Goal: Browse casually

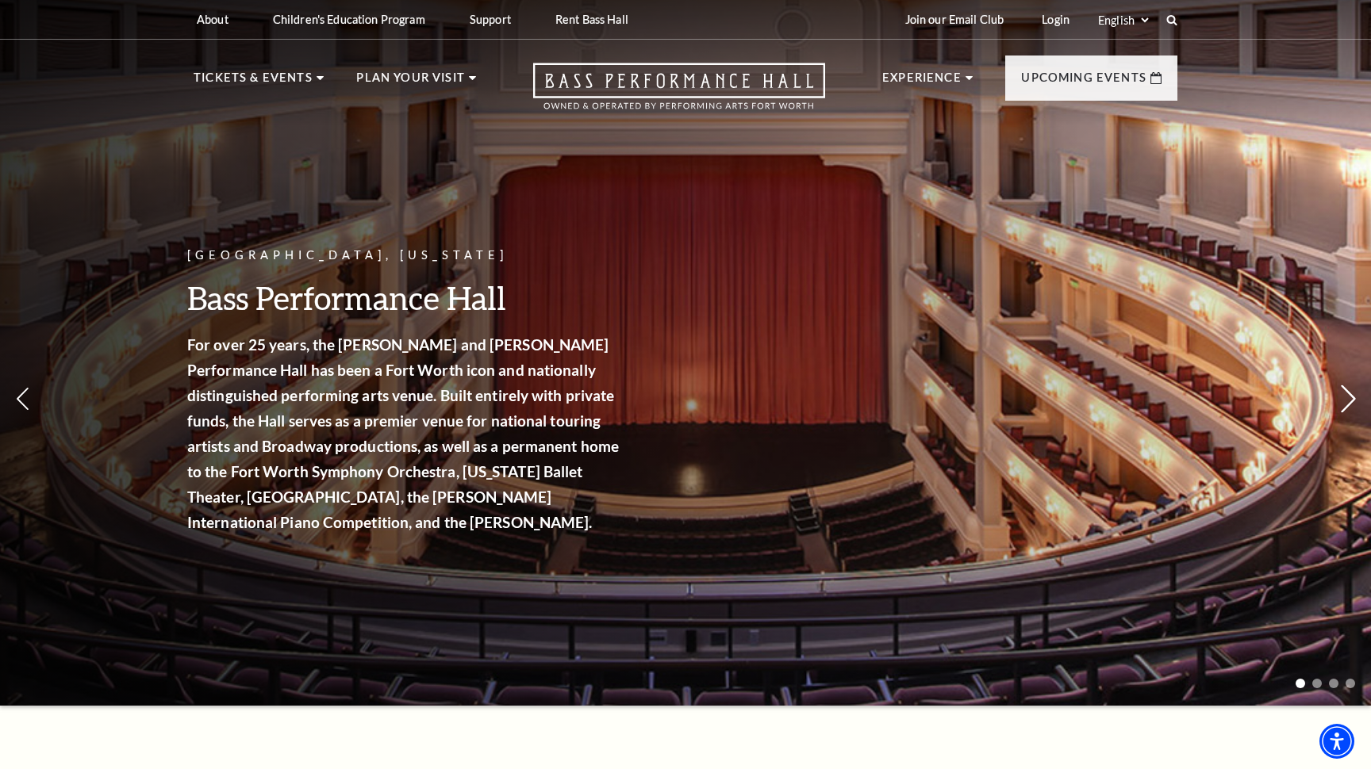
click at [1349, 394] on icon at bounding box center [1348, 400] width 17 height 28
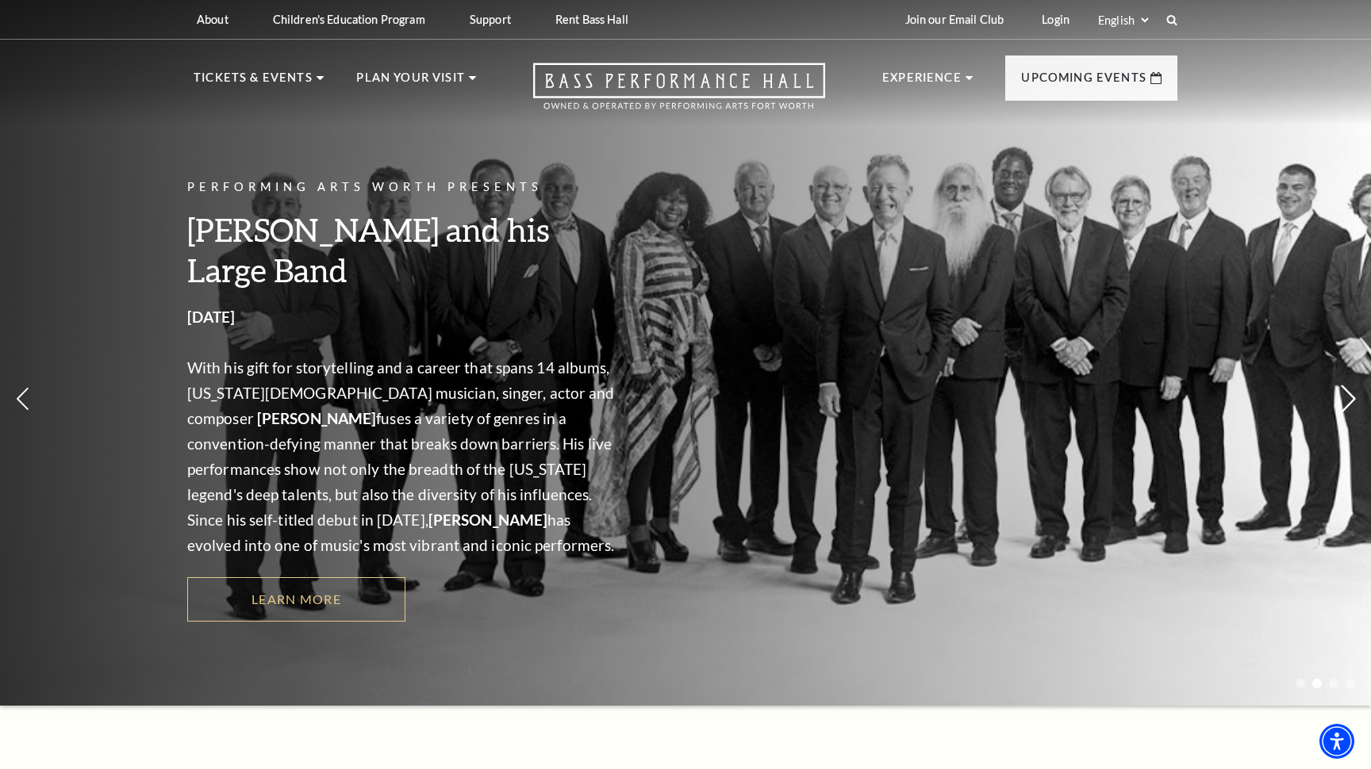
click at [1349, 394] on icon at bounding box center [1348, 400] width 17 height 28
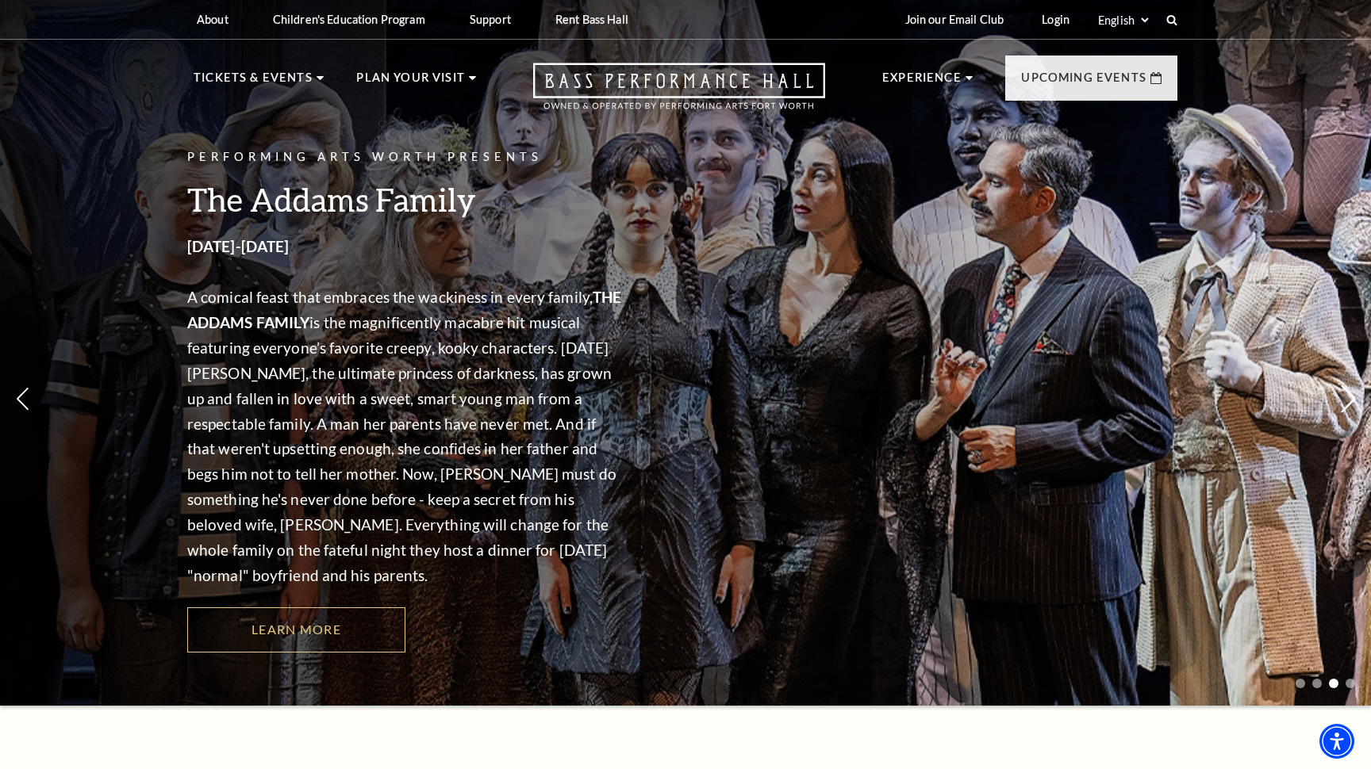
click at [1349, 394] on icon at bounding box center [1348, 400] width 17 height 28
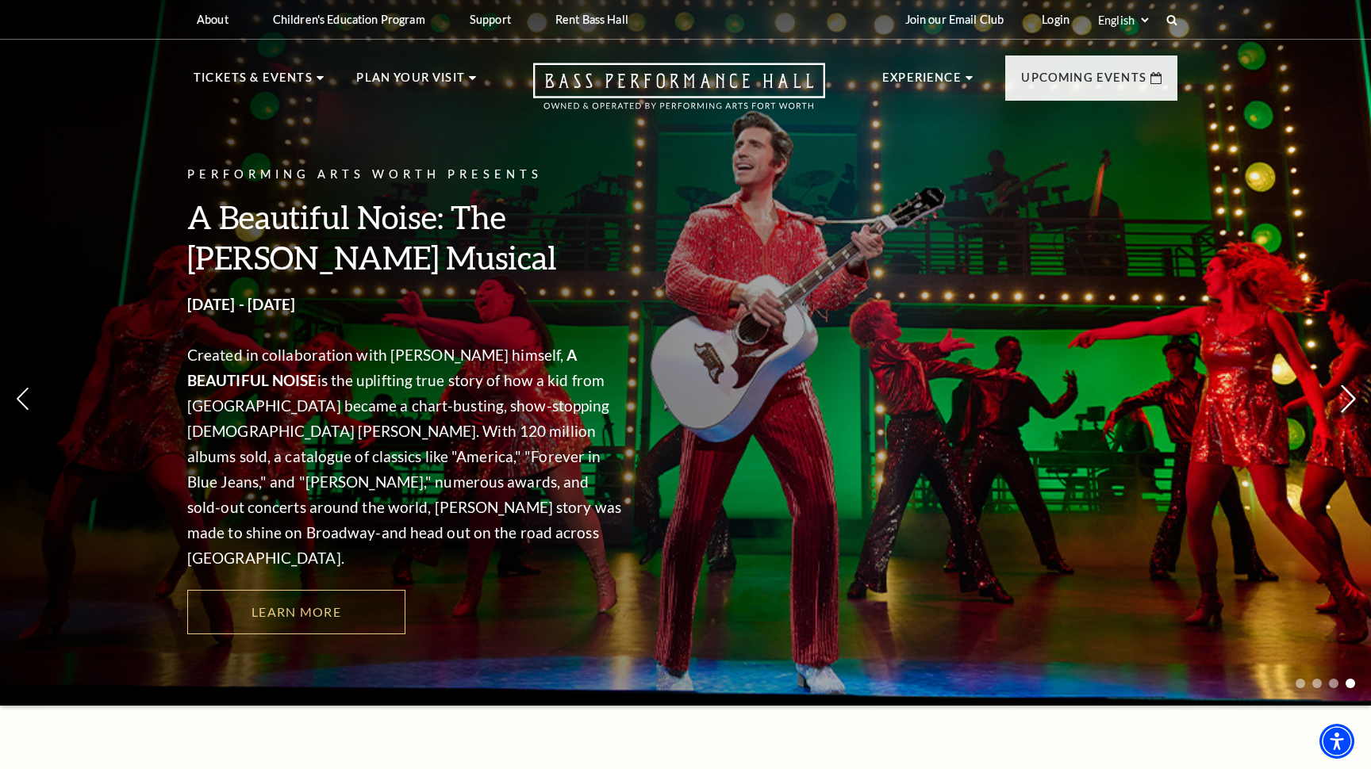
click at [1349, 394] on icon at bounding box center [1348, 400] width 17 height 28
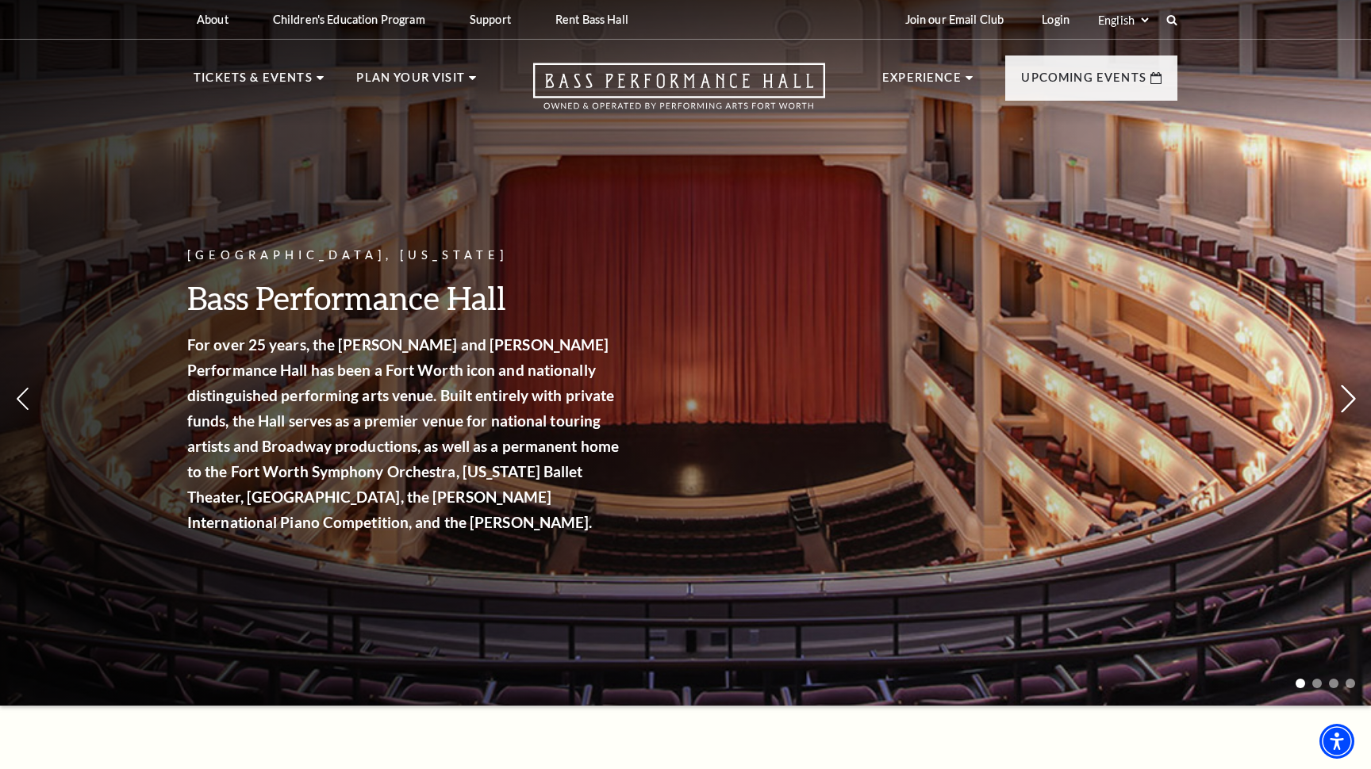
click at [1349, 394] on icon at bounding box center [1348, 400] width 17 height 28
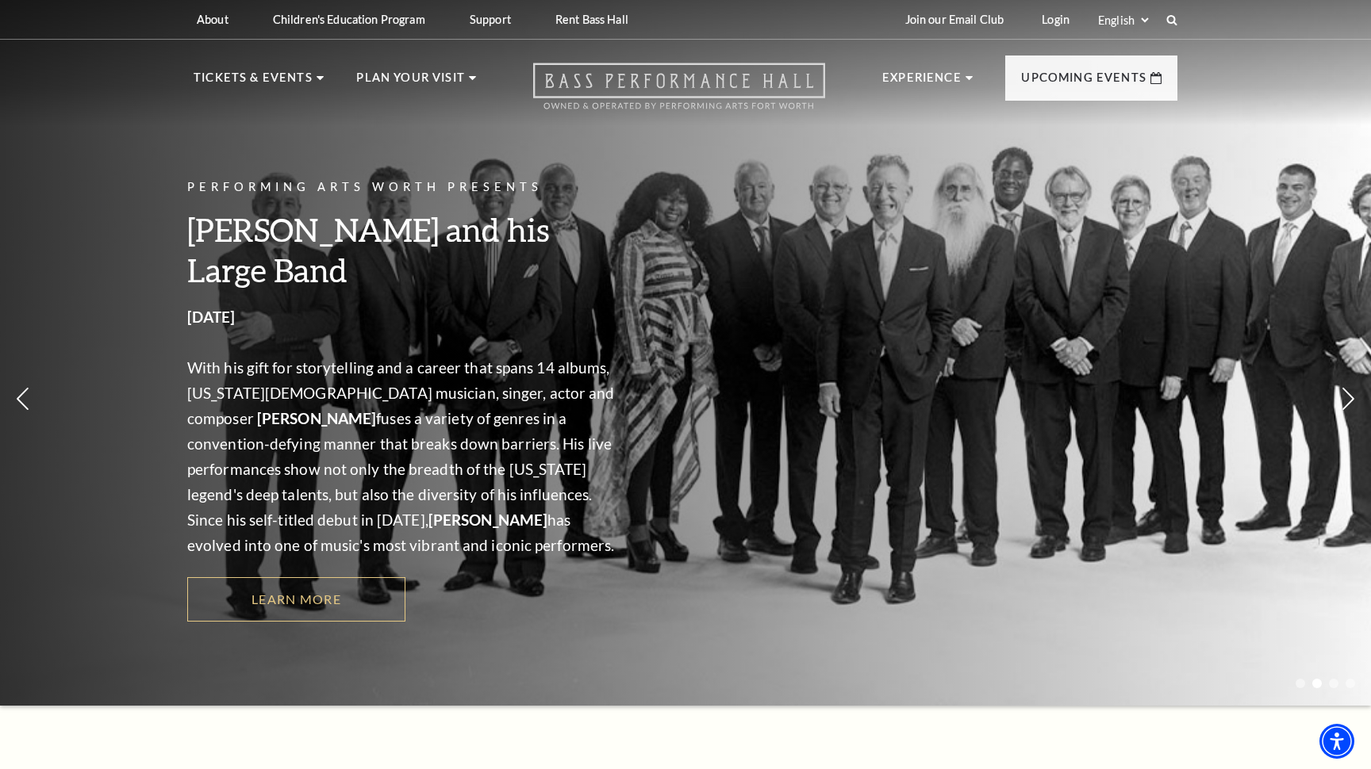
click at [710, 82] on icon "Open this option" at bounding box center [679, 86] width 292 height 47
